Goal: Information Seeking & Learning: Learn about a topic

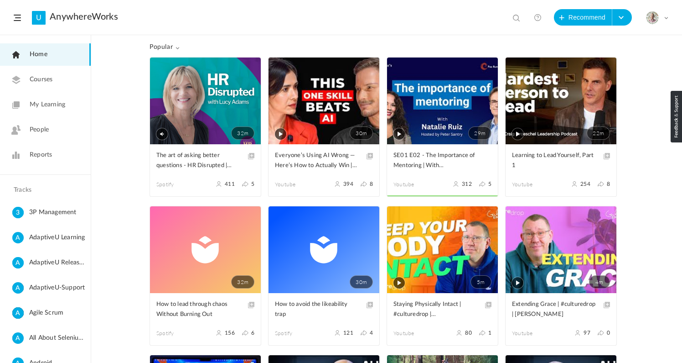
click at [516, 17] on span at bounding box center [517, 18] width 9 height 9
type input "t"
click at [46, 101] on span "My Learning" at bounding box center [48, 105] width 36 height 10
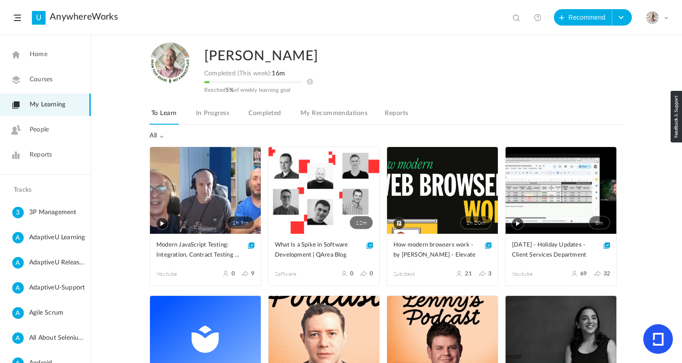
click at [213, 114] on link "In Progress" at bounding box center [212, 115] width 37 height 17
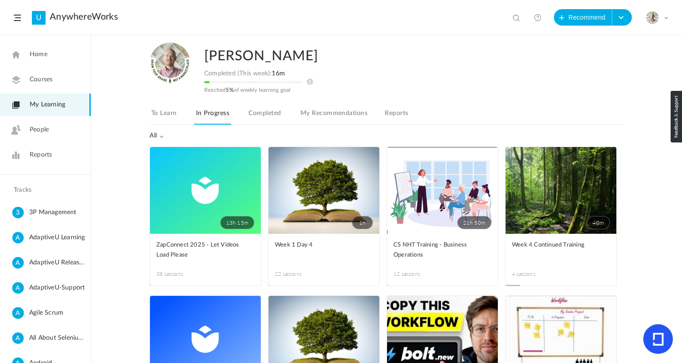
click at [263, 114] on link "Completed" at bounding box center [265, 115] width 36 height 17
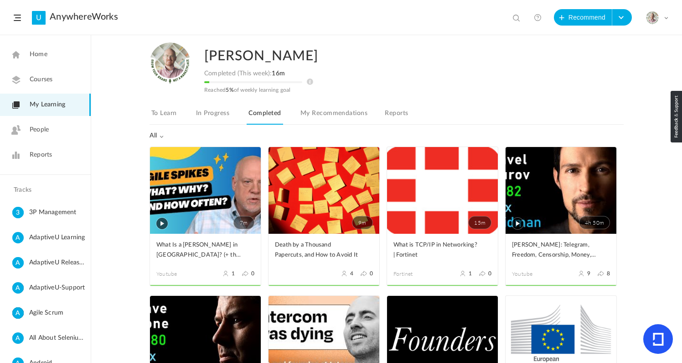
click at [547, 202] on link "4h 50m" at bounding box center [561, 190] width 111 height 87
